Goal: Navigation & Orientation: Go to known website

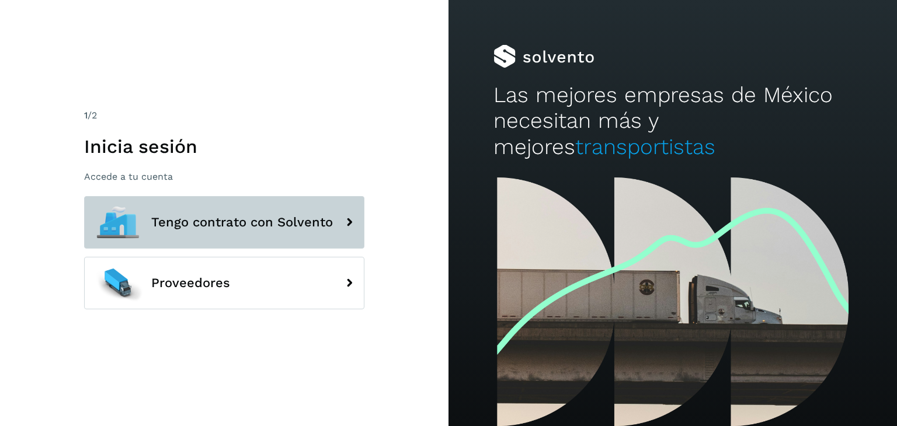
click at [312, 227] on span "Tengo contrato con Solvento" at bounding box center [242, 223] width 182 height 14
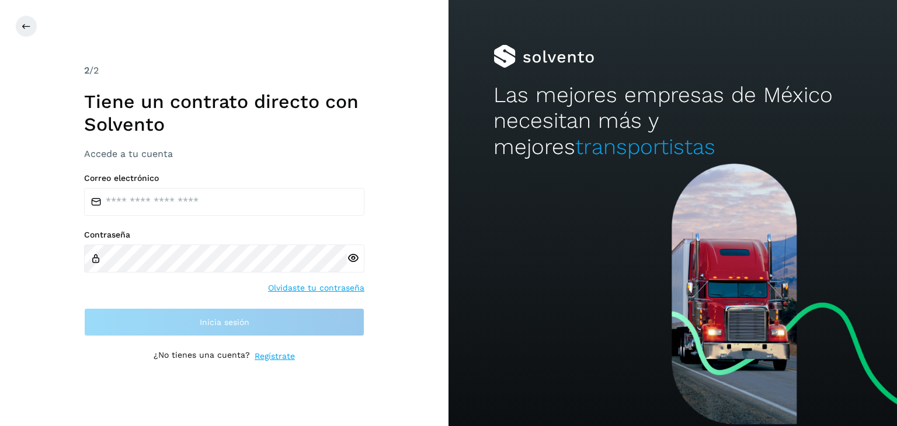
click at [263, 218] on div "Correo electrónico Contraseña Olvidaste tu contraseña Inicia sesión" at bounding box center [224, 255] width 280 height 162
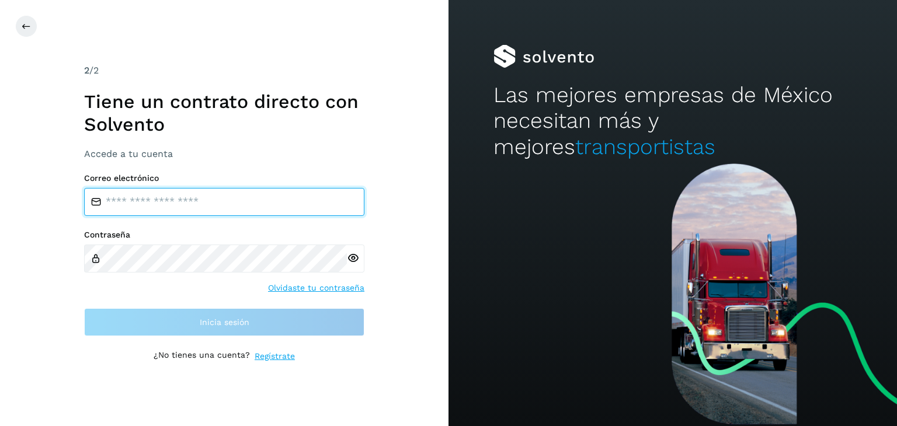
click at [245, 205] on input "email" at bounding box center [224, 202] width 280 height 28
